Goal: Task Accomplishment & Management: Complete application form

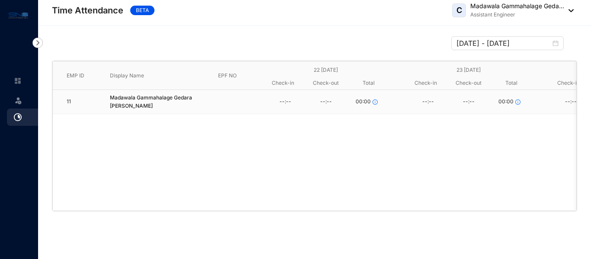
click at [17, 117] on img at bounding box center [18, 117] width 8 height 8
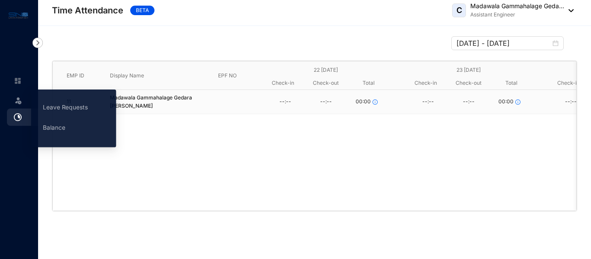
click at [18, 83] on img at bounding box center [18, 81] width 8 height 8
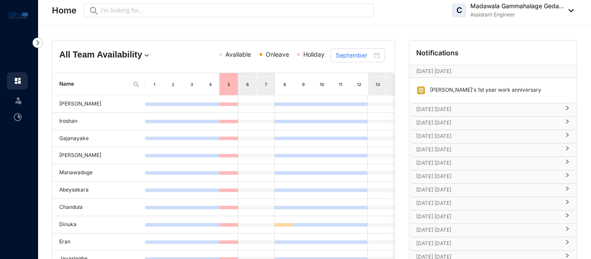
click at [17, 80] on img at bounding box center [18, 81] width 8 height 8
click at [564, 9] on img at bounding box center [569, 10] width 10 height 3
click at [14, 78] on img at bounding box center [18, 81] width 8 height 8
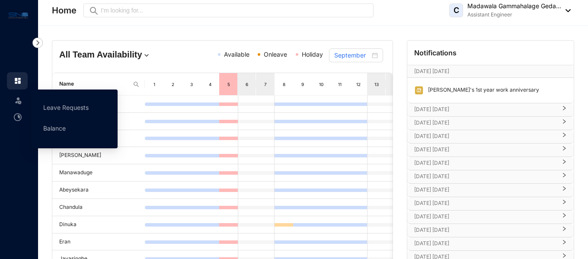
click at [17, 102] on img at bounding box center [18, 100] width 9 height 9
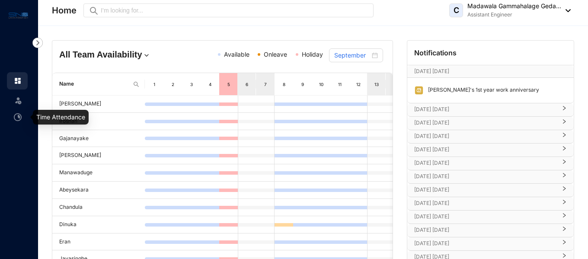
click at [18, 116] on img at bounding box center [18, 117] width 8 height 8
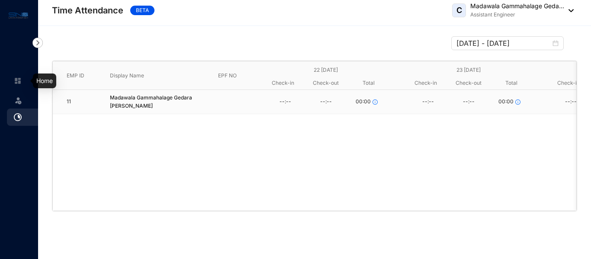
click at [20, 78] on img at bounding box center [18, 81] width 8 height 8
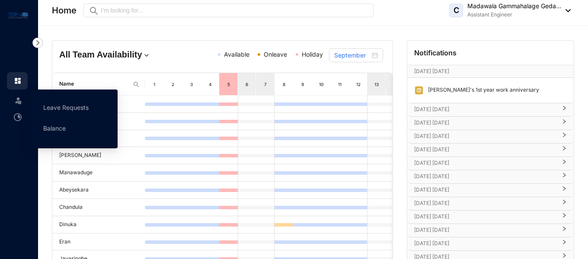
click at [21, 102] on img at bounding box center [18, 100] width 9 height 9
click at [58, 106] on link "Leave Requests" at bounding box center [65, 107] width 45 height 7
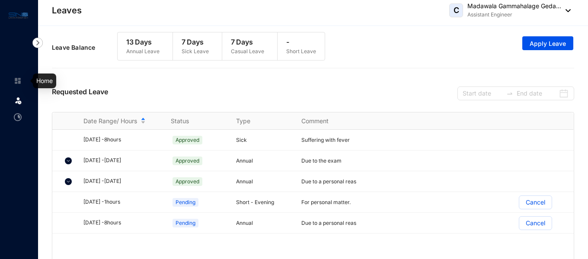
click at [19, 80] on img at bounding box center [18, 81] width 8 height 8
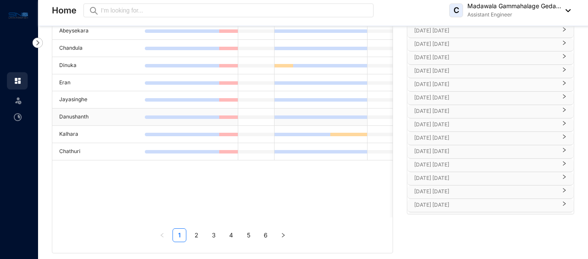
scroll to position [167, 0]
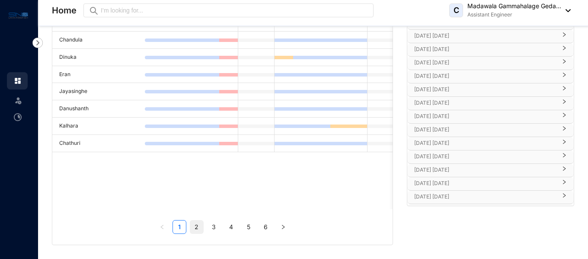
click at [193, 223] on link "2" at bounding box center [196, 227] width 13 height 13
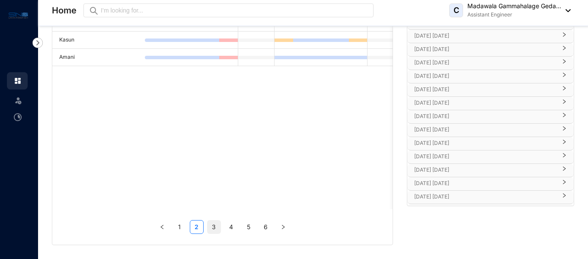
click at [212, 227] on link "3" at bounding box center [214, 227] width 13 height 13
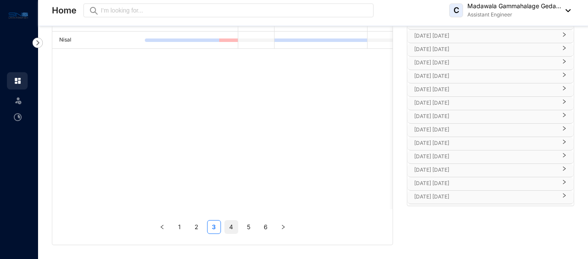
click at [231, 228] on link "4" at bounding box center [231, 227] width 13 height 13
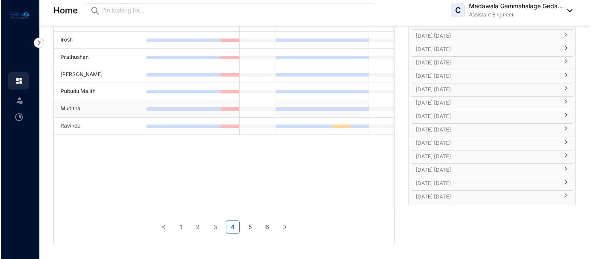
scroll to position [0, 0]
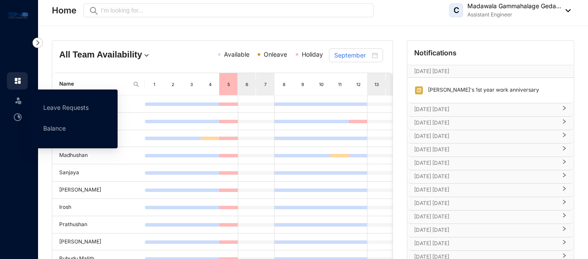
click at [16, 101] on img at bounding box center [18, 100] width 9 height 9
click at [59, 108] on link "Leave Requests" at bounding box center [65, 107] width 45 height 7
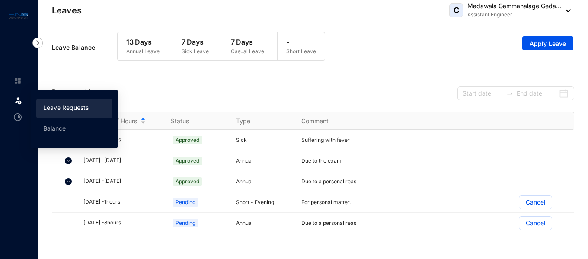
click at [19, 84] on img at bounding box center [18, 81] width 8 height 8
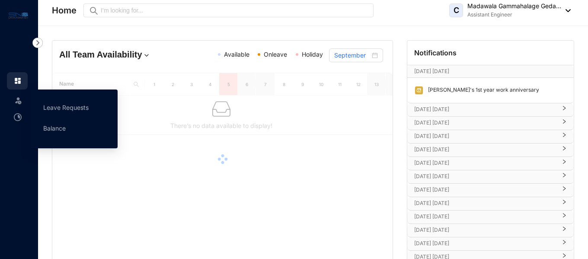
click at [17, 99] on icon at bounding box center [18, 99] width 4 height 0
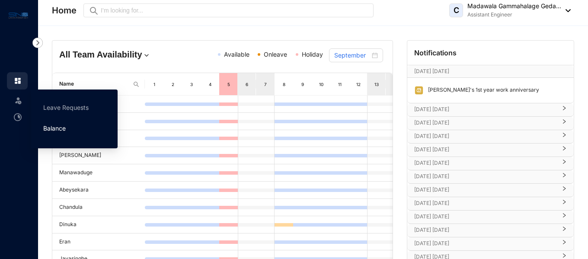
click at [53, 126] on link "Balance" at bounding box center [54, 128] width 22 height 7
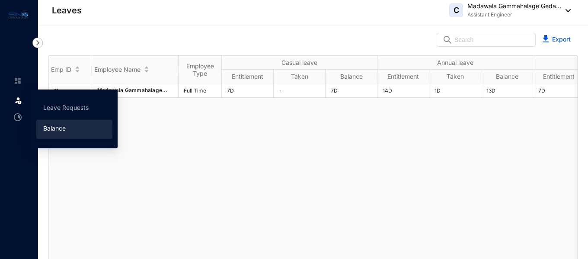
click at [16, 102] on img at bounding box center [18, 100] width 9 height 9
click at [62, 109] on link "Leave Requests" at bounding box center [65, 107] width 45 height 7
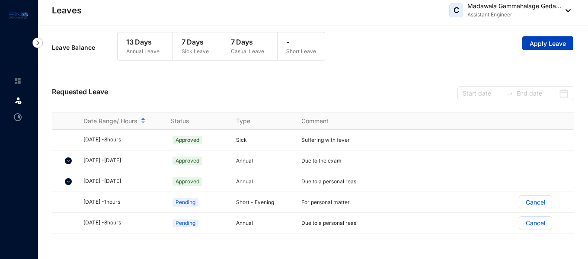
click at [538, 44] on span "Apply Leave" at bounding box center [548, 43] width 36 height 9
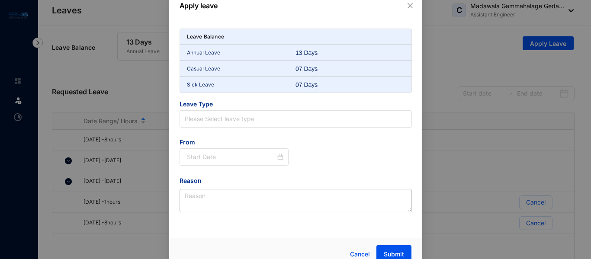
scroll to position [17, 0]
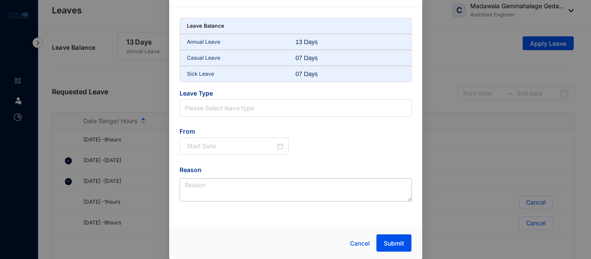
click at [308, 75] on div "07 Days" at bounding box center [313, 74] width 36 height 9
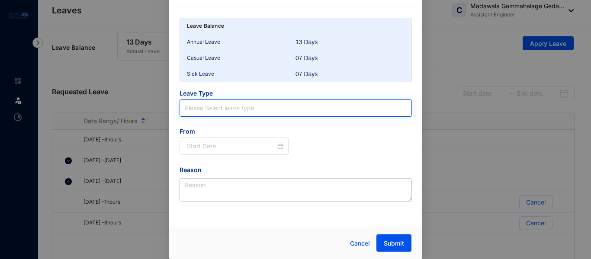
click at [206, 110] on input "search" at bounding box center [296, 108] width 222 height 16
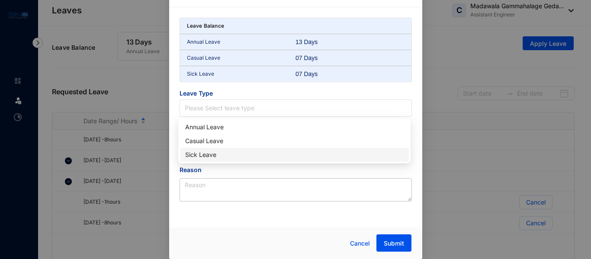
click at [208, 153] on div "Sick Leave" at bounding box center [294, 155] width 218 height 10
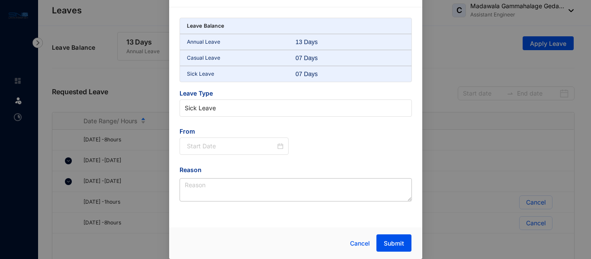
click at [214, 137] on span "From" at bounding box center [233, 132] width 109 height 10
click at [221, 144] on input at bounding box center [231, 146] width 89 height 10
click at [229, 144] on input at bounding box center [231, 146] width 89 height 10
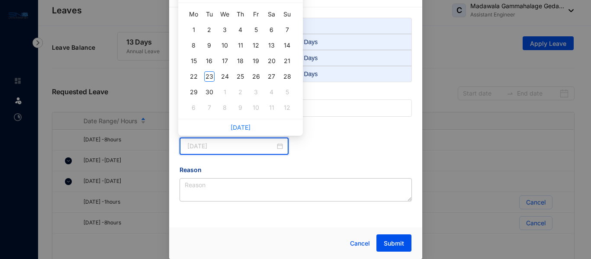
type input "2025-09-05"
type input "2025-10-10"
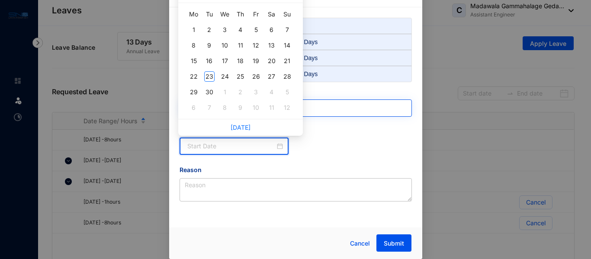
type input "2025-10-12"
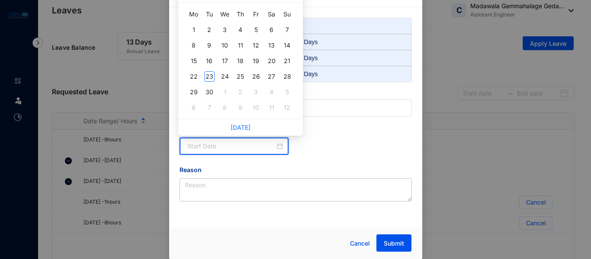
click at [447, 159] on div "Apply leave Leave Balance Annual Leave 13 Days Casual Leave 07 Days Sick Leave …" at bounding box center [295, 129] width 591 height 259
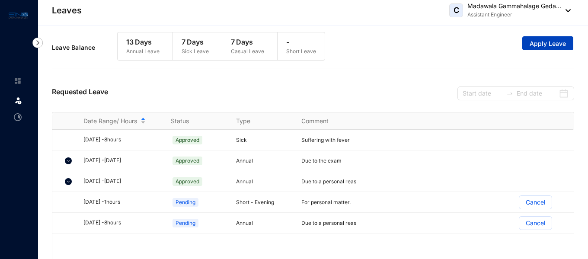
click at [538, 41] on span "Apply Leave" at bounding box center [548, 43] width 36 height 9
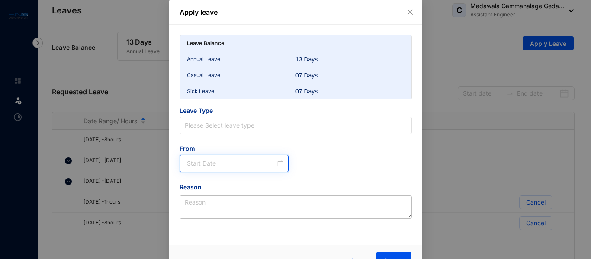
click at [235, 159] on input at bounding box center [231, 164] width 89 height 10
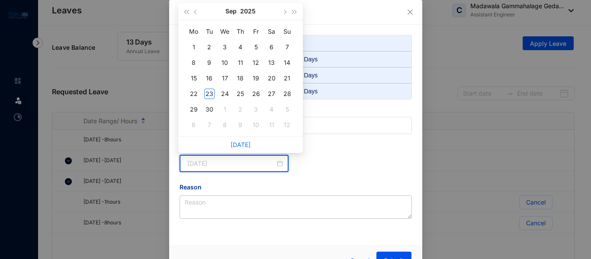
type input "2025-09-03"
click at [191, 10] on button "button" at bounding box center [196, 11] width 10 height 17
click at [191, 11] on button "button" at bounding box center [196, 11] width 10 height 17
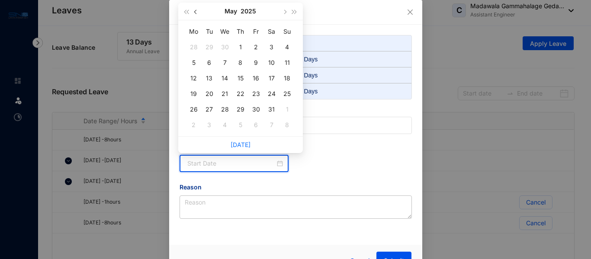
click at [191, 11] on button "button" at bounding box center [196, 11] width 10 height 17
click at [281, 11] on button "button" at bounding box center [285, 11] width 10 height 17
type input "2025-05-28"
click at [224, 109] on div "28" at bounding box center [225, 109] width 10 height 10
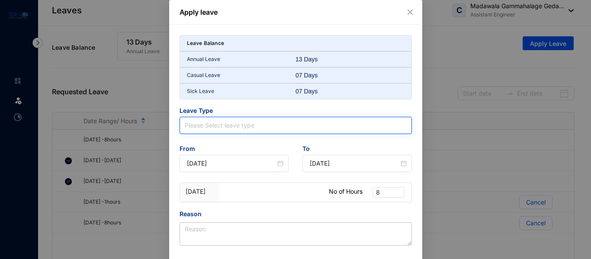
click at [229, 125] on input "search" at bounding box center [296, 125] width 222 height 16
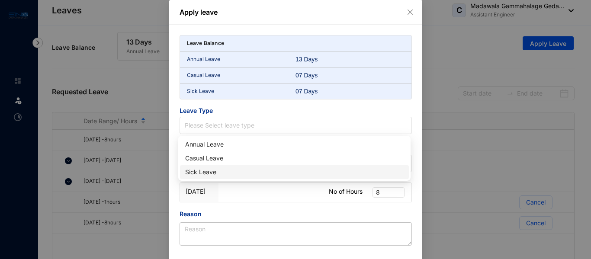
click at [207, 173] on div "Sick Leave" at bounding box center [294, 172] width 218 height 10
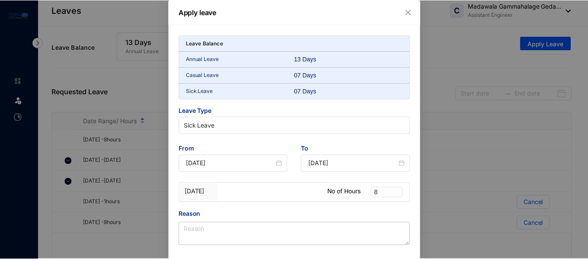
scroll to position [44, 0]
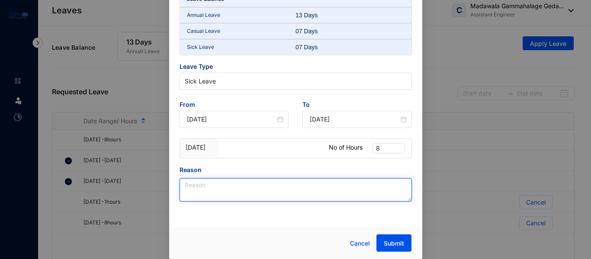
click at [255, 189] on textarea "Reason" at bounding box center [295, 189] width 232 height 23
drag, startPoint x: 244, startPoint y: 186, endPoint x: 170, endPoint y: 193, distance: 75.1
click at [170, 193] on div "Leave Balance Annual Leave 13 Days Casual Leave 07 Days Sick Leave 07 Days Leav…" at bounding box center [295, 102] width 253 height 242
click at [259, 187] on textarea "Due to the fever" at bounding box center [295, 189] width 232 height 23
drag, startPoint x: 259, startPoint y: 187, endPoint x: 140, endPoint y: 186, distance: 119.8
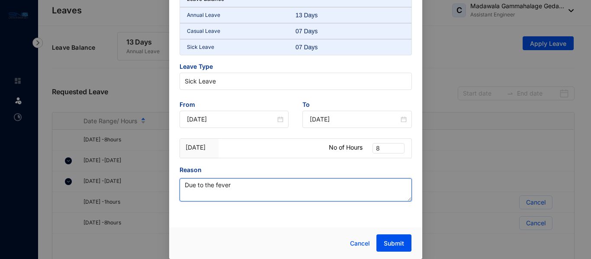
click at [140, 186] on div "Apply leave Leave Balance Annual Leave 13 Days Casual Leave 07 Days Sick Leave …" at bounding box center [295, 129] width 591 height 259
type textarea "Due to the fever"
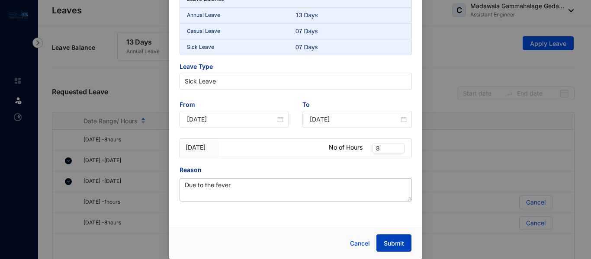
click at [405, 243] on button "Submit" at bounding box center [393, 242] width 35 height 17
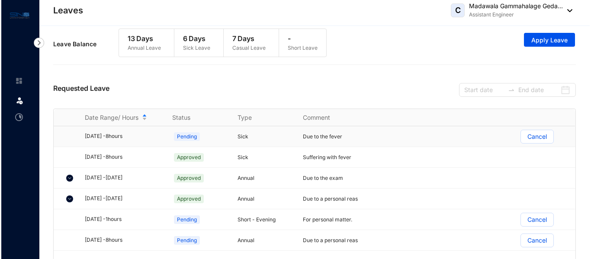
scroll to position [0, 0]
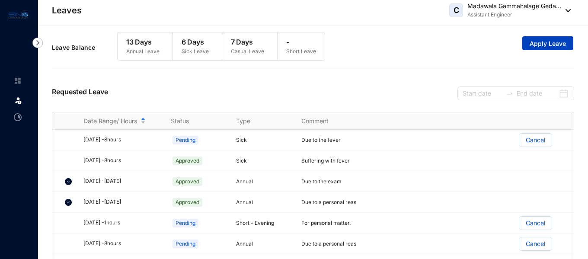
click at [546, 44] on span "Apply Leave" at bounding box center [548, 43] width 36 height 9
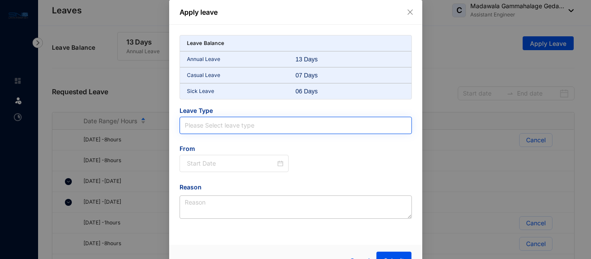
click at [247, 123] on input "search" at bounding box center [296, 125] width 222 height 16
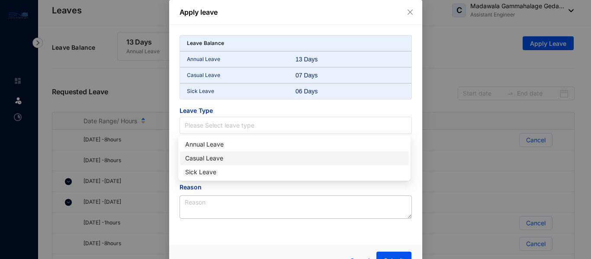
click at [225, 157] on div "Casual Leave" at bounding box center [294, 159] width 218 height 10
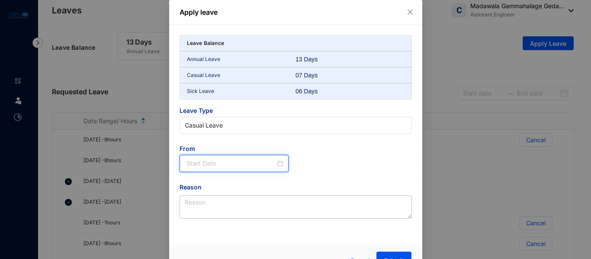
click at [227, 163] on input at bounding box center [231, 164] width 89 height 10
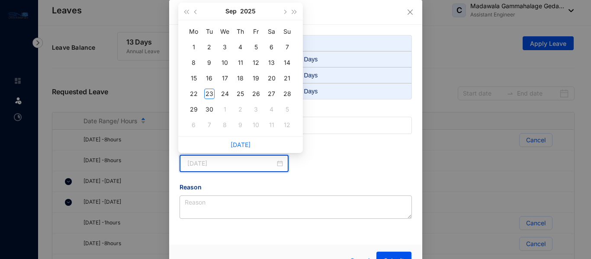
type input "2025-09-01"
click at [193, 13] on button "button" at bounding box center [196, 11] width 10 height 17
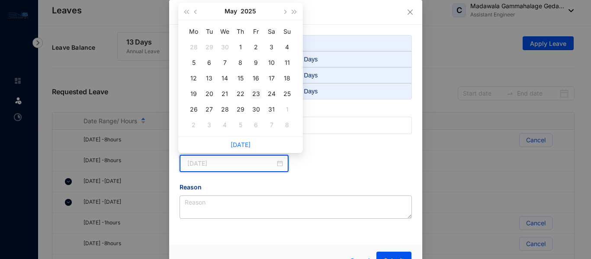
click at [258, 93] on div "23" at bounding box center [256, 94] width 10 height 10
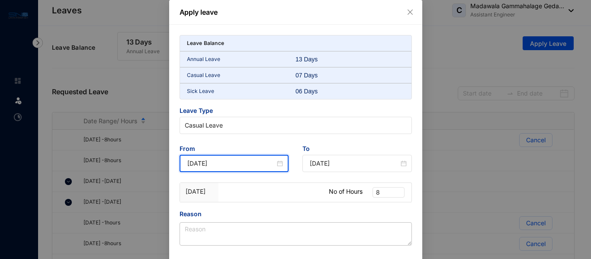
type input "2025-05-23"
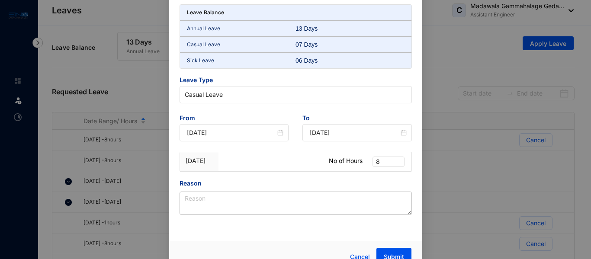
scroll to position [44, 0]
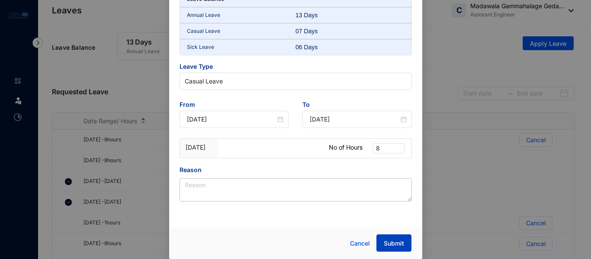
click at [400, 241] on span "Submit" at bounding box center [394, 243] width 20 height 9
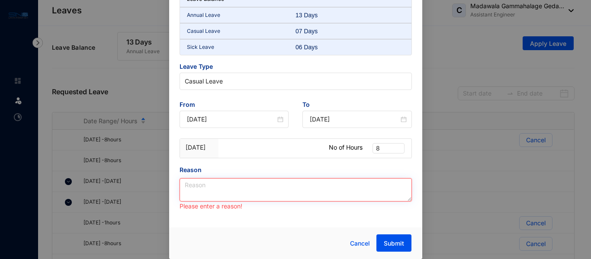
click at [234, 181] on textarea "Reason" at bounding box center [295, 189] width 232 height 23
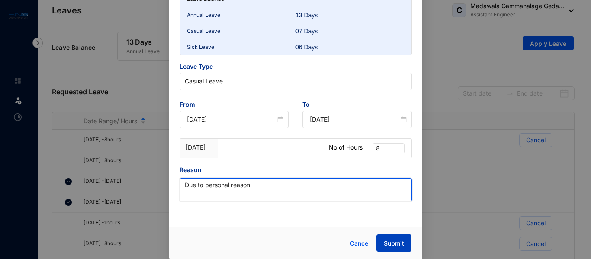
type textarea "Due to personal reason"
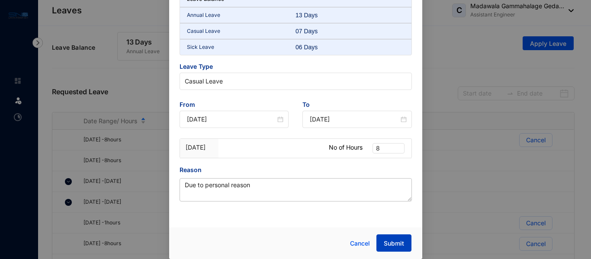
click at [397, 238] on button "Submit" at bounding box center [393, 242] width 35 height 17
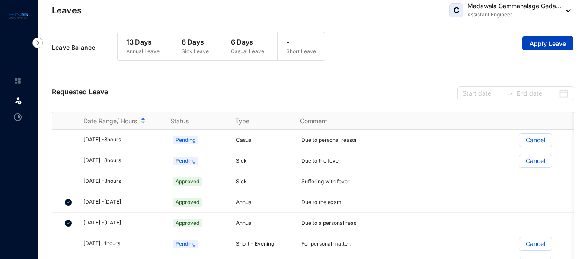
click at [531, 41] on span "Apply Leave" at bounding box center [548, 43] width 36 height 9
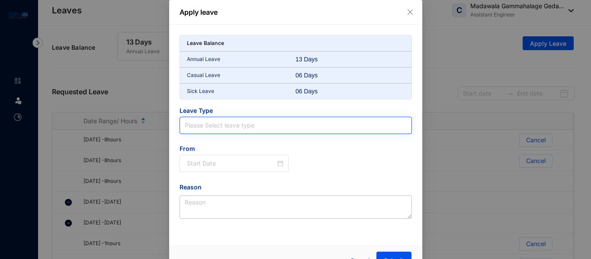
click at [223, 127] on input "search" at bounding box center [296, 125] width 222 height 16
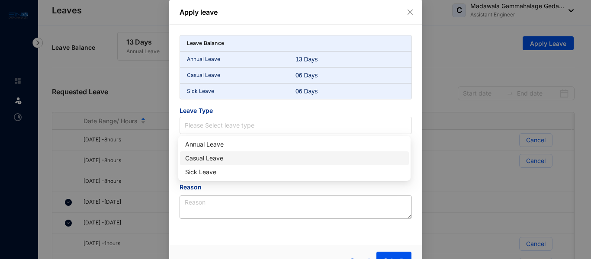
click at [216, 157] on div "Casual Leave" at bounding box center [294, 159] width 218 height 10
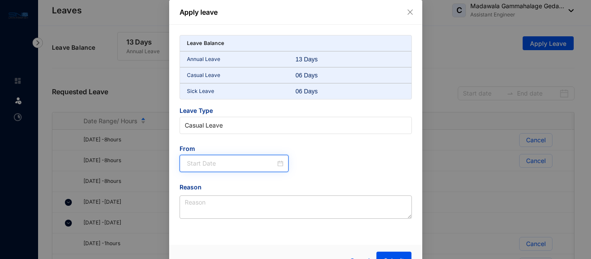
click at [227, 160] on input at bounding box center [231, 164] width 89 height 10
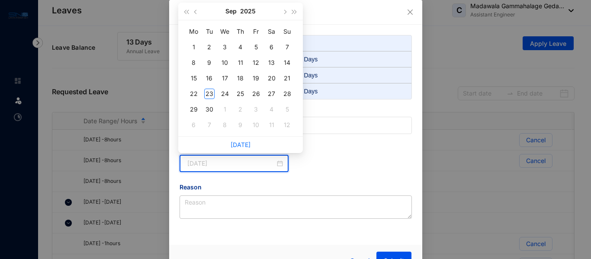
type input "2025-09-02"
click at [196, 14] on button "button" at bounding box center [196, 11] width 10 height 17
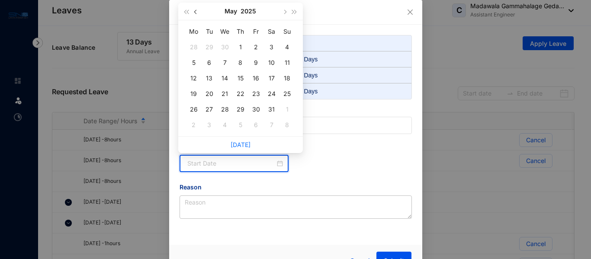
click at [196, 14] on button "button" at bounding box center [196, 11] width 10 height 17
type input "2025-04-03"
click at [192, 110] on div "28" at bounding box center [194, 109] width 10 height 10
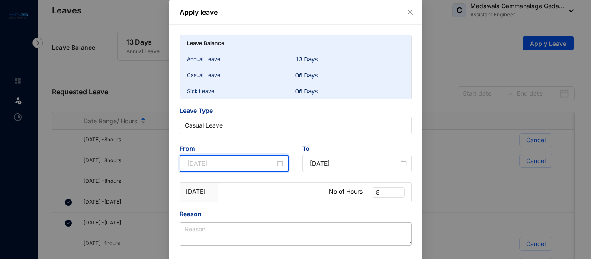
type input "2025-04-28"
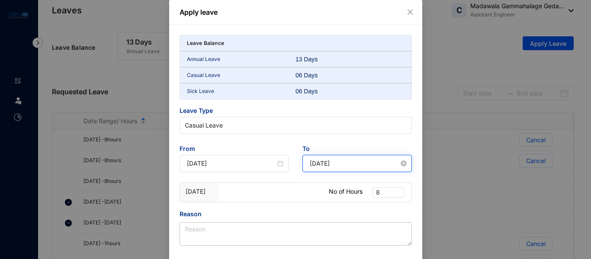
click at [339, 156] on div "2025-04-28" at bounding box center [356, 163] width 109 height 17
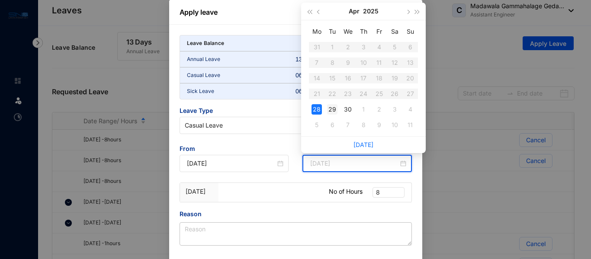
type input "2025-04-29"
click at [333, 109] on div "29" at bounding box center [332, 109] width 10 height 10
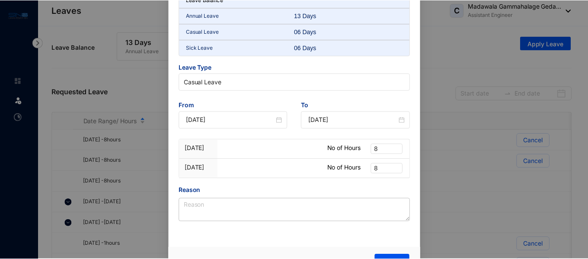
scroll to position [64, 0]
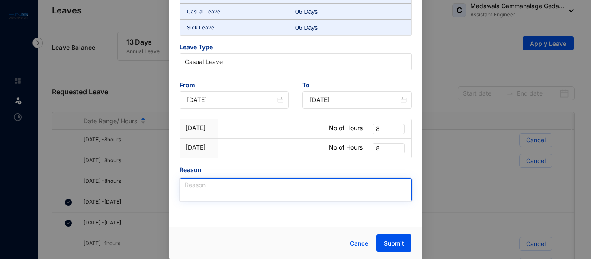
click at [239, 190] on textarea "Reason" at bounding box center [295, 189] width 232 height 23
type textarea "due to personal reason"
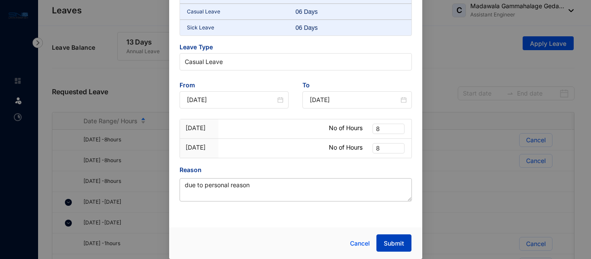
click at [393, 244] on span "Submit" at bounding box center [394, 243] width 20 height 9
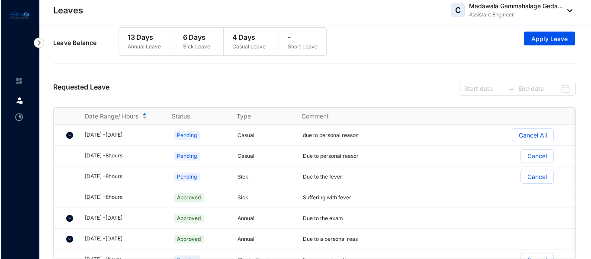
scroll to position [0, 0]
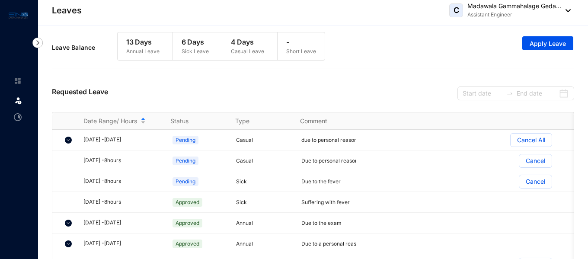
click at [243, 44] on p "4 Days" at bounding box center [247, 42] width 33 height 10
click at [545, 48] on button "Apply Leave" at bounding box center [547, 43] width 51 height 14
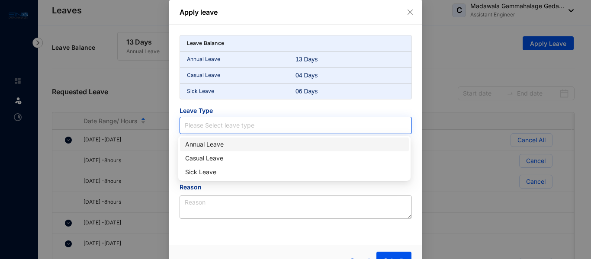
click at [239, 122] on input "search" at bounding box center [296, 125] width 222 height 16
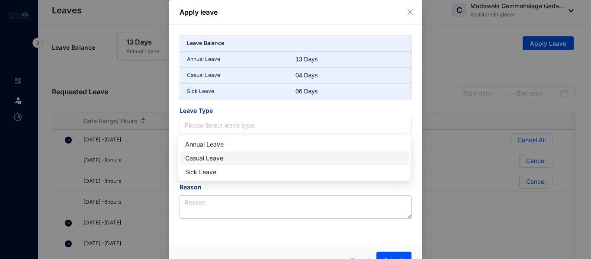
click at [202, 158] on div "Casual Leave" at bounding box center [294, 159] width 218 height 10
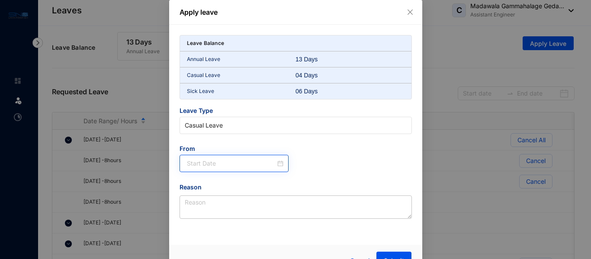
click at [205, 156] on div at bounding box center [233, 163] width 109 height 17
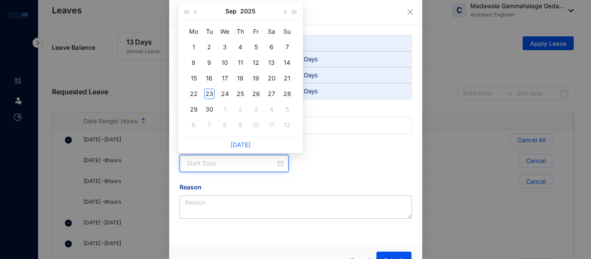
click at [213, 165] on input at bounding box center [231, 164] width 89 height 10
type input "2025-09-03"
click at [196, 11] on span "button" at bounding box center [196, 12] width 4 height 4
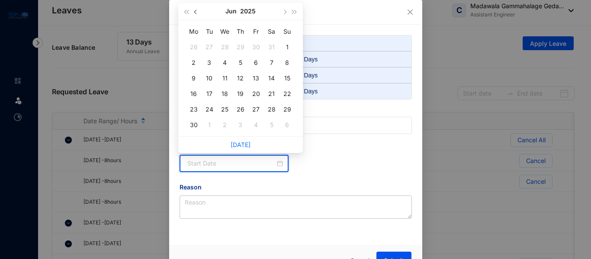
click at [196, 11] on span "button" at bounding box center [196, 12] width 4 height 4
click at [196, 77] on div "10" at bounding box center [194, 78] width 10 height 10
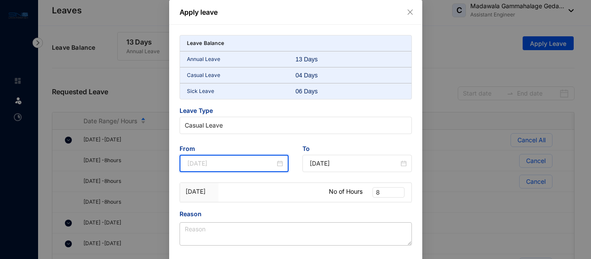
type input "2025-03-10"
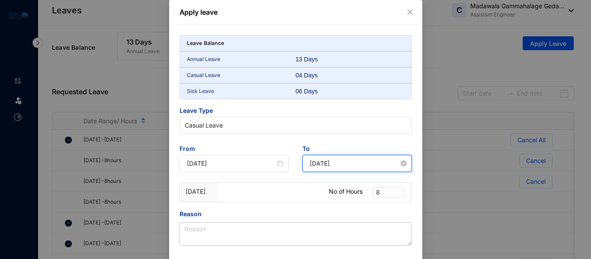
click at [349, 163] on input "2025-03-10" at bounding box center [354, 164] width 89 height 10
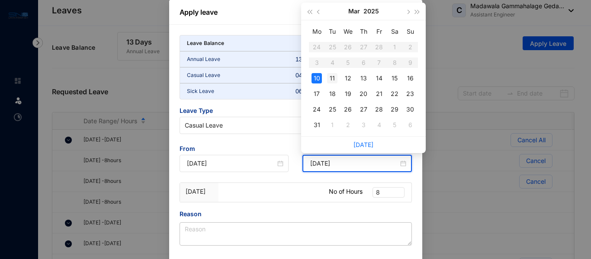
type input "2025-03-11"
click at [332, 72] on td "11" at bounding box center [332, 78] width 16 height 16
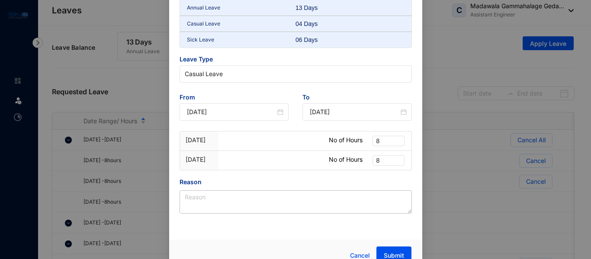
scroll to position [64, 0]
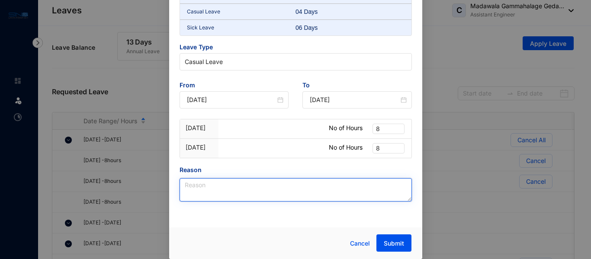
click at [224, 189] on textarea "Reason" at bounding box center [295, 189] width 232 height 23
type textarea "due to personal reason"
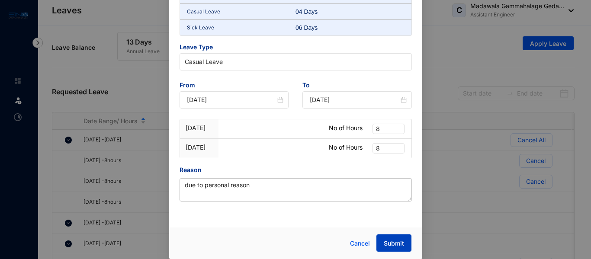
click at [392, 245] on span "Submit" at bounding box center [394, 243] width 20 height 9
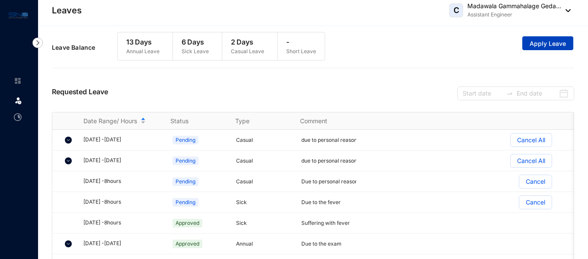
click at [540, 42] on span "Apply Leave" at bounding box center [548, 43] width 36 height 9
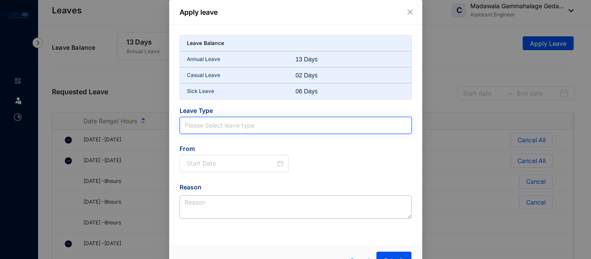
click at [208, 129] on input "search" at bounding box center [296, 125] width 222 height 16
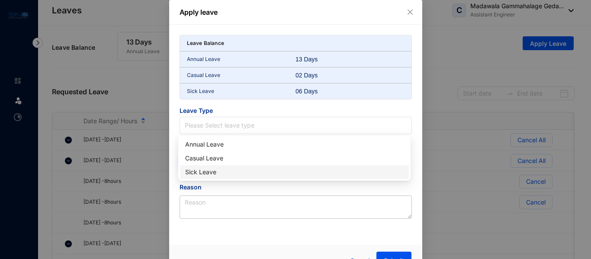
click at [203, 171] on div "Sick Leave" at bounding box center [294, 172] width 218 height 10
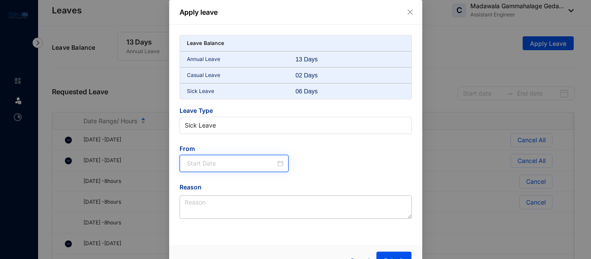
click at [211, 160] on input at bounding box center [231, 164] width 89 height 10
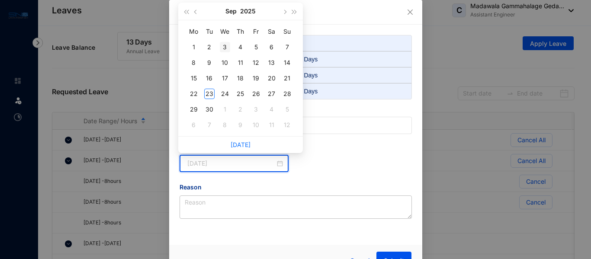
type input "2025-09-03"
click at [196, 11] on span "button" at bounding box center [196, 12] width 4 height 4
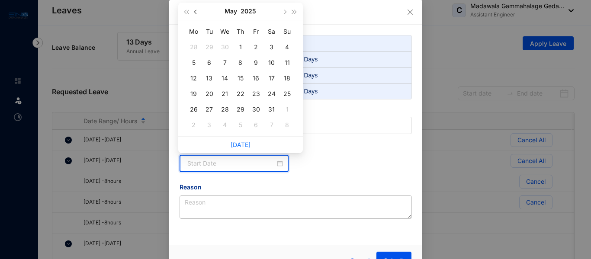
click at [196, 11] on span "button" at bounding box center [196, 12] width 4 height 4
type input "2025-02-05"
click at [221, 62] on div "5" at bounding box center [225, 63] width 10 height 10
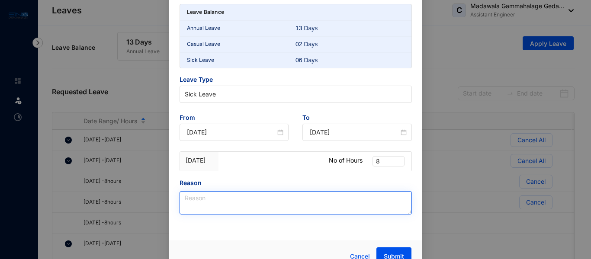
scroll to position [44, 0]
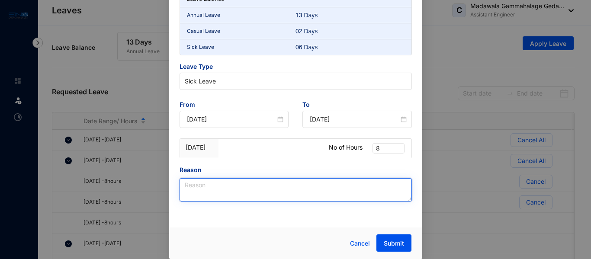
click at [239, 182] on textarea "Reason" at bounding box center [295, 189] width 232 height 23
type textarea "due to sick"
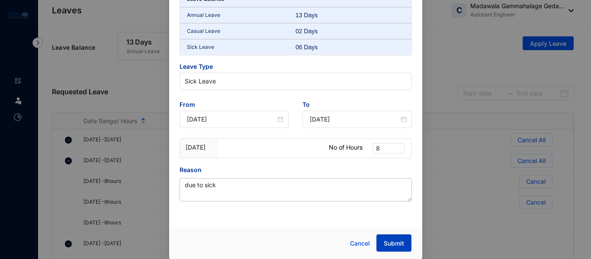
click at [394, 241] on span "Submit" at bounding box center [394, 243] width 20 height 9
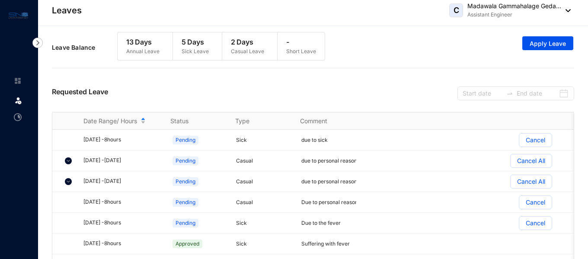
click at [241, 45] on p "2 Days" at bounding box center [247, 42] width 33 height 10
drag, startPoint x: 137, startPoint y: 43, endPoint x: 139, endPoint y: 55, distance: 12.4
click at [137, 47] on p "13 Days" at bounding box center [142, 42] width 33 height 10
click at [539, 42] on span "Apply Leave" at bounding box center [548, 43] width 36 height 9
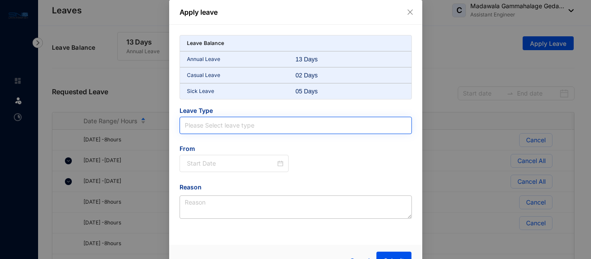
click at [258, 132] on input "search" at bounding box center [296, 125] width 222 height 16
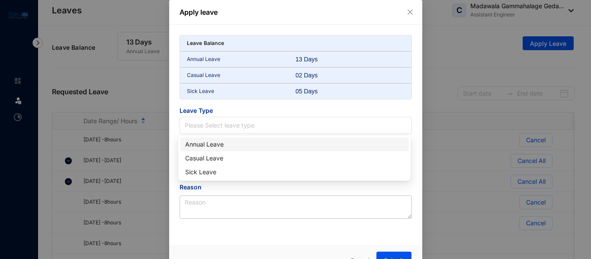
click at [208, 145] on div "Annual Leave" at bounding box center [294, 145] width 218 height 10
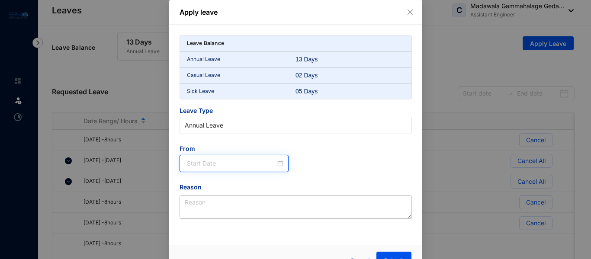
click at [223, 160] on input at bounding box center [231, 164] width 89 height 10
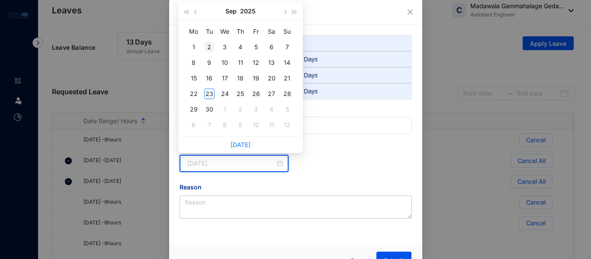
type input "2025-09-02"
click at [196, 11] on span "button" at bounding box center [196, 12] width 4 height 4
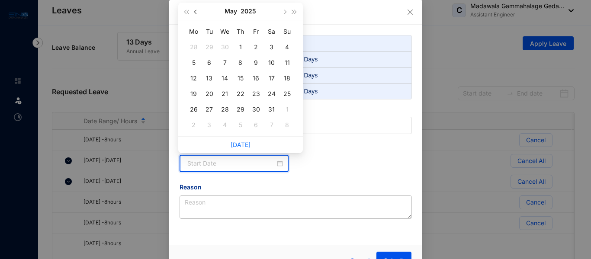
click at [196, 11] on span "button" at bounding box center [196, 12] width 4 height 4
type input "2025-01-15"
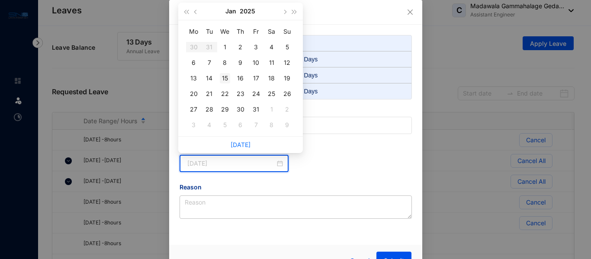
click at [222, 77] on div "15" at bounding box center [225, 78] width 10 height 10
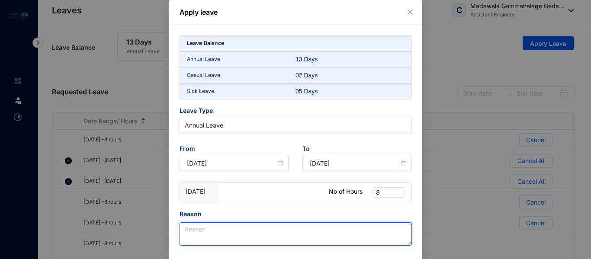
click at [235, 232] on textarea "Reason" at bounding box center [295, 233] width 232 height 23
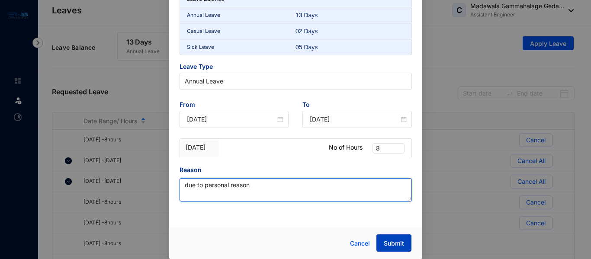
type textarea "due to personal reason"
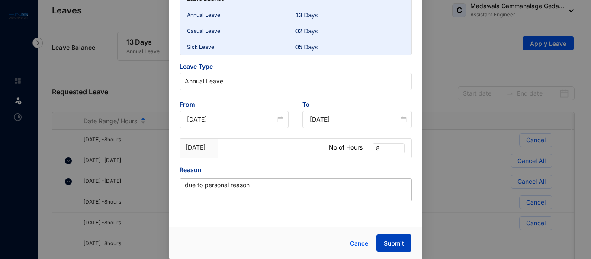
click at [402, 245] on span "Submit" at bounding box center [394, 243] width 20 height 9
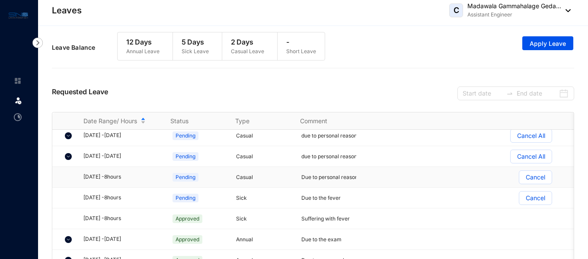
scroll to position [0, 0]
